Goal: Task Accomplishment & Management: Complete application form

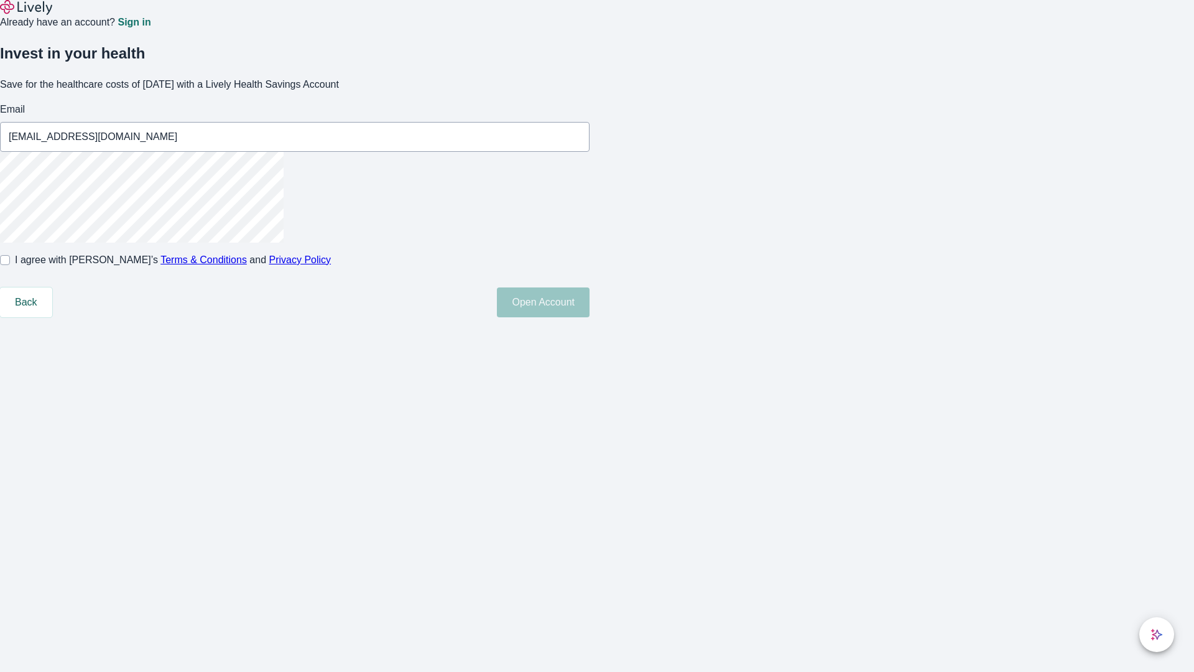
click at [10, 265] on input "I agree with Lively’s Terms & Conditions and Privacy Policy" at bounding box center [5, 260] width 10 height 10
checkbox input "true"
click at [589, 317] on button "Open Account" at bounding box center [543, 302] width 93 height 30
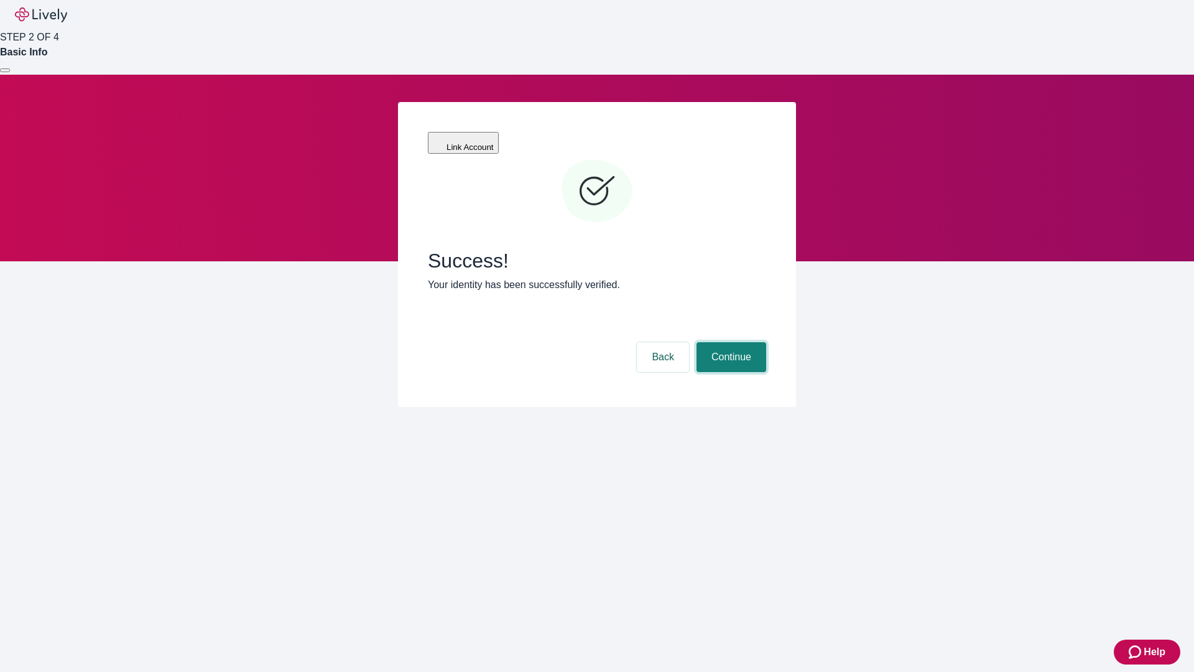
click at [729, 342] on button "Continue" at bounding box center [731, 357] width 70 height 30
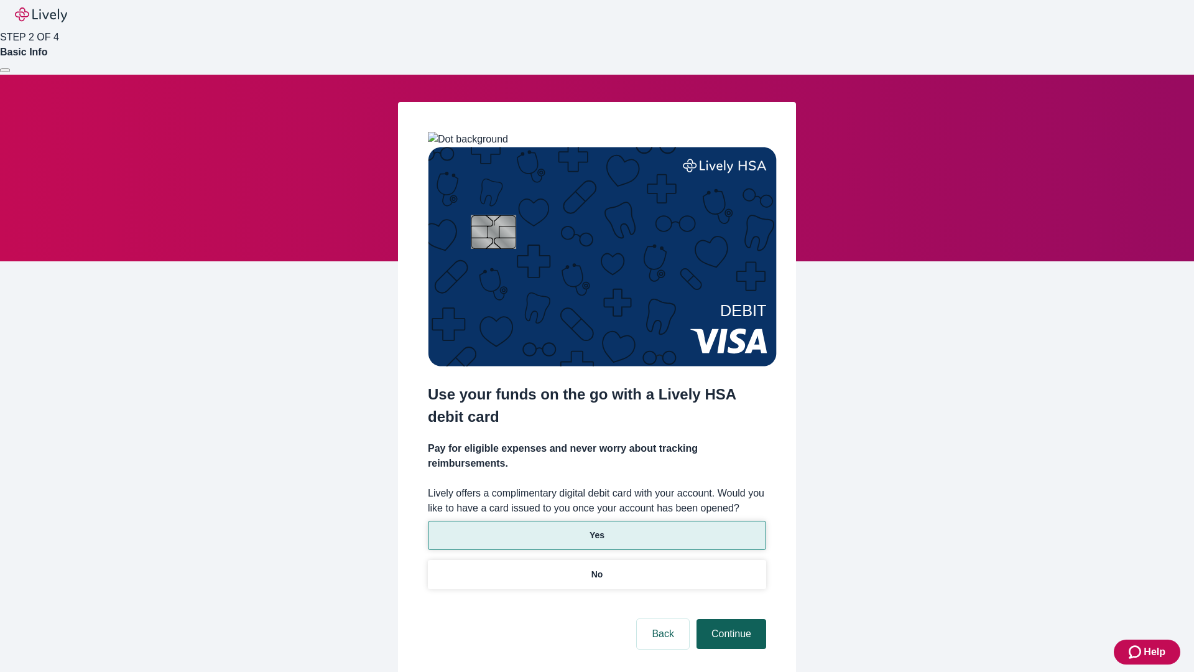
click at [596, 529] on p "Yes" at bounding box center [596, 535] width 15 height 13
click at [729, 619] on button "Continue" at bounding box center [731, 634] width 70 height 30
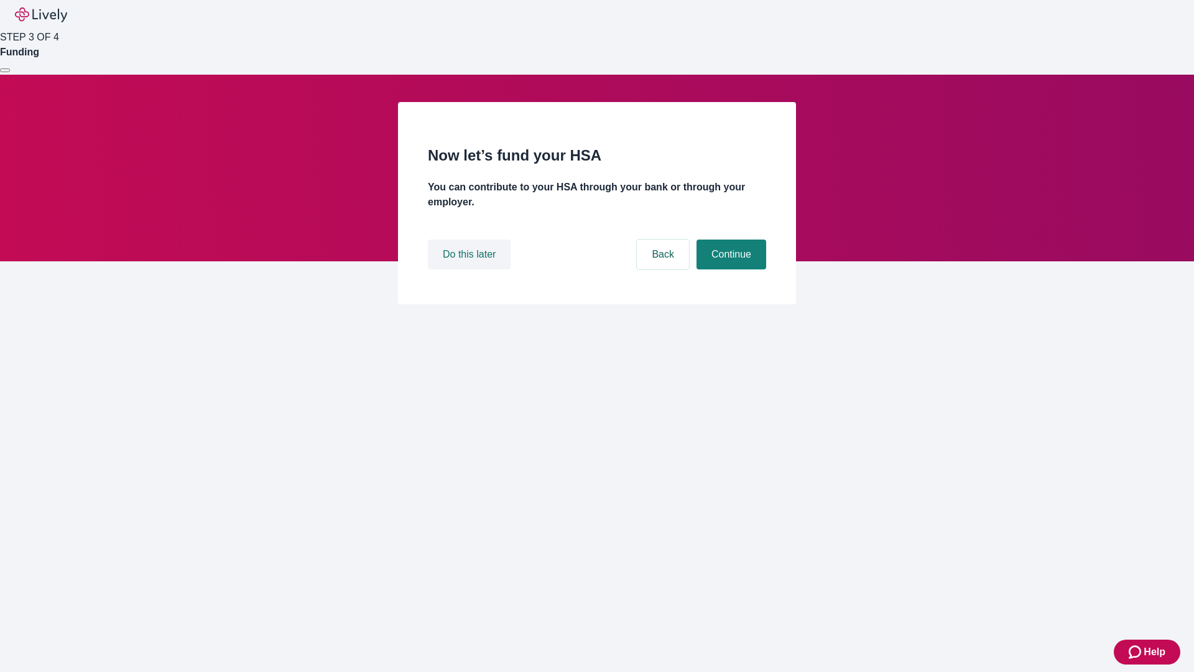
click at [471, 269] on button "Do this later" at bounding box center [469, 254] width 83 height 30
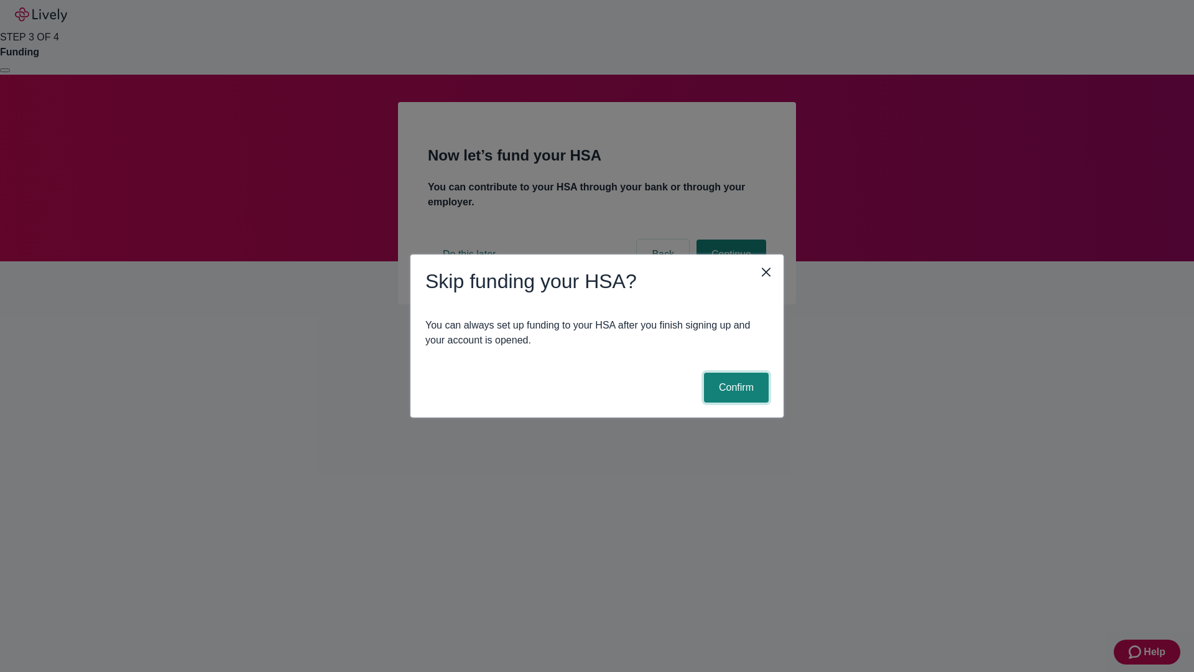
click at [734, 387] on button "Confirm" at bounding box center [736, 387] width 65 height 30
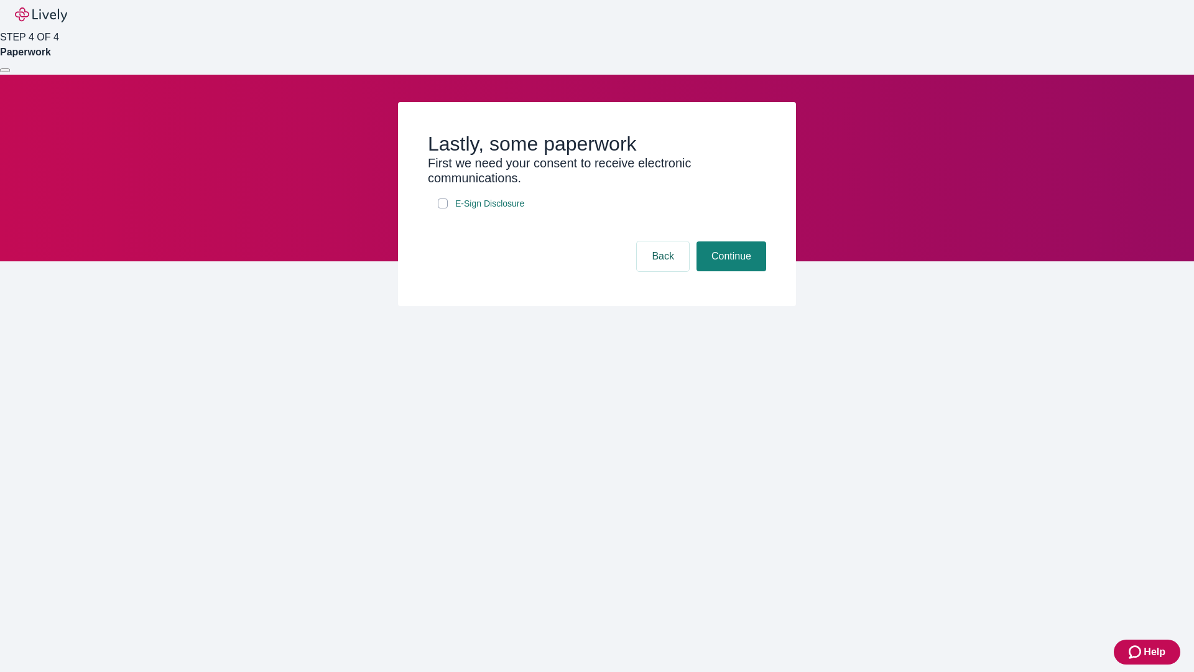
click at [443, 208] on input "E-Sign Disclosure" at bounding box center [443, 203] width 10 height 10
checkbox input "true"
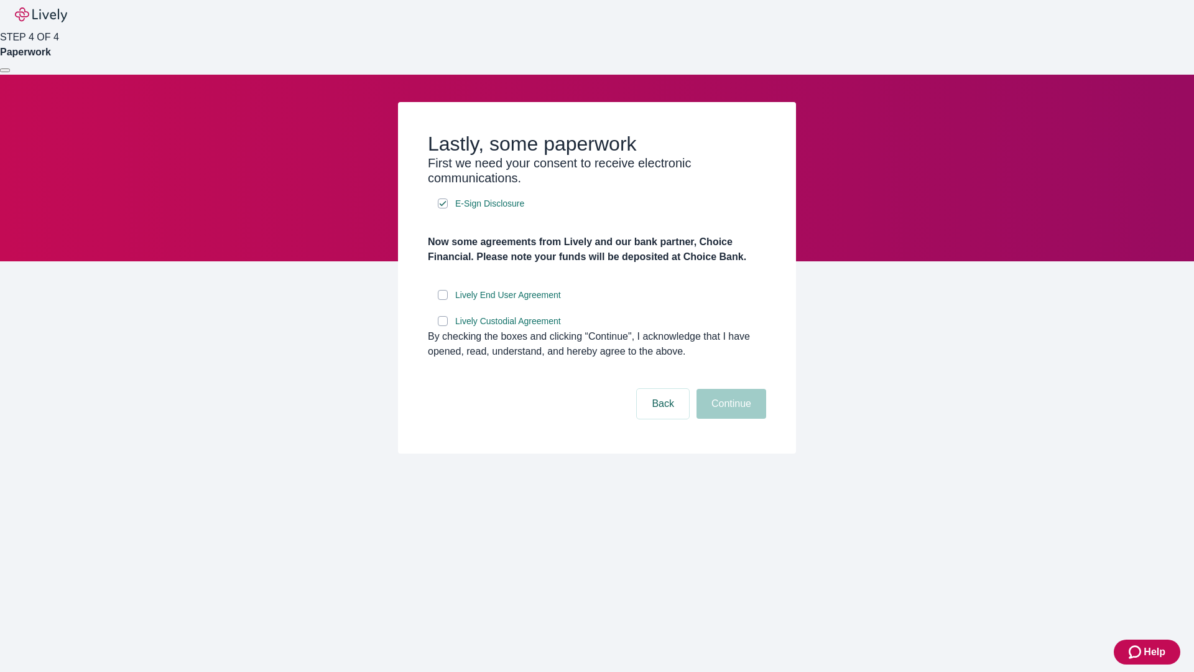
click at [443, 300] on input "Lively End User Agreement" at bounding box center [443, 295] width 10 height 10
checkbox input "true"
click at [443, 326] on input "Lively Custodial Agreement" at bounding box center [443, 321] width 10 height 10
checkbox input "true"
click at [729, 418] on button "Continue" at bounding box center [731, 404] width 70 height 30
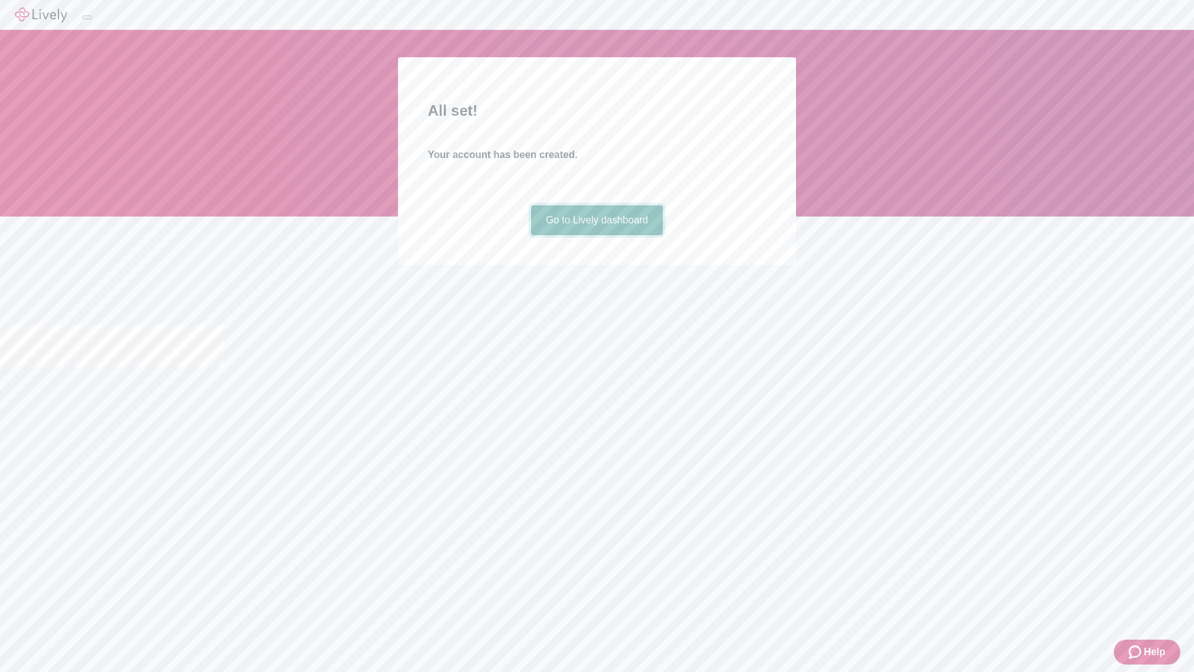
click at [596, 235] on link "Go to Lively dashboard" at bounding box center [597, 220] width 132 height 30
